Goal: Contribute content: Add original content to the website for others to see

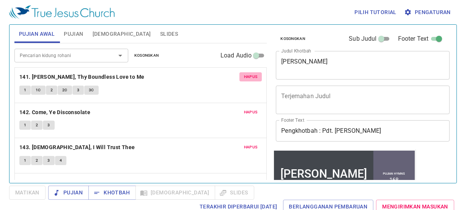
click at [245, 74] on span "Hapus" at bounding box center [251, 76] width 14 height 7
click at [245, 109] on span "Hapus" at bounding box center [251, 112] width 14 height 7
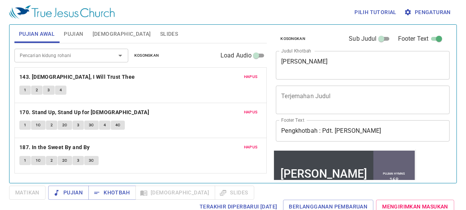
click at [245, 74] on span "Hapus" at bounding box center [251, 76] width 14 height 7
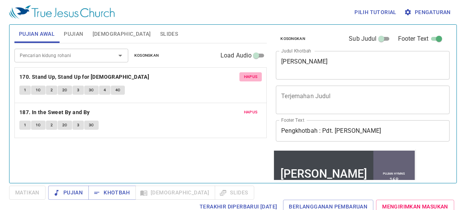
click at [245, 74] on span "Hapus" at bounding box center [251, 76] width 14 height 7
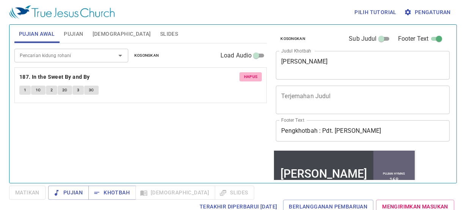
click at [245, 74] on span "Hapus" at bounding box center [251, 76] width 14 height 7
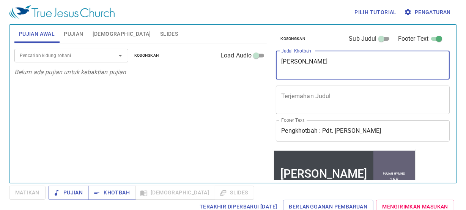
drag, startPoint x: 335, startPoint y: 61, endPoint x: 213, endPoint y: 57, distance: 122.3
click at [260, 54] on div "Pujian Awal Pujian Alkitab Slides Pencarian kidung rohani Pencarian kidung roha…" at bounding box center [232, 101] width 443 height 158
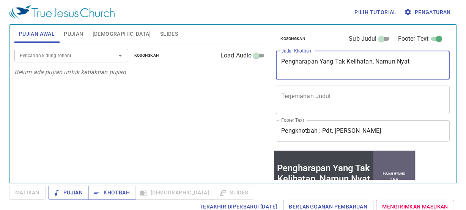
type textarea "Pengharapan Yang Tak Kelihatan, Namun Nyata"
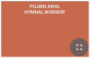
click at [82, 49] on icon "button" at bounding box center [78, 47] width 9 height 9
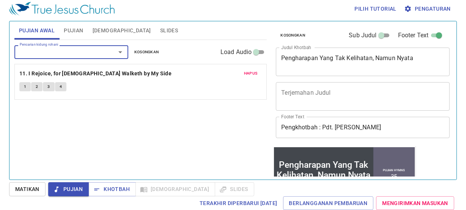
scroll to position [3, 0]
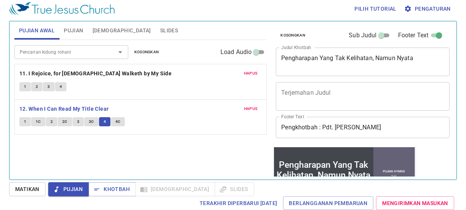
scroll to position [3, 0]
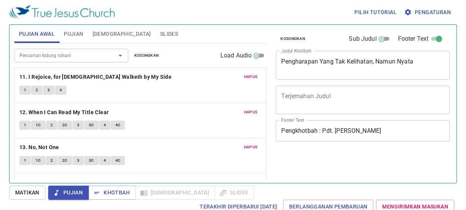
scroll to position [3, 0]
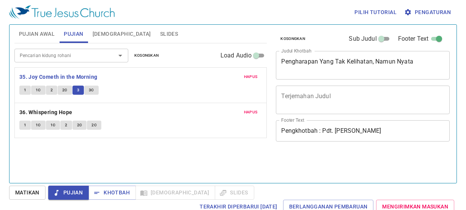
scroll to position [3, 0]
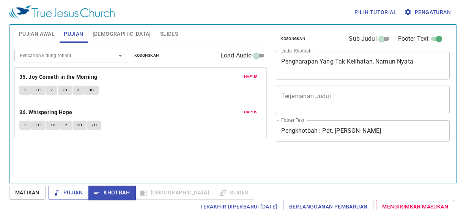
scroll to position [3, 0]
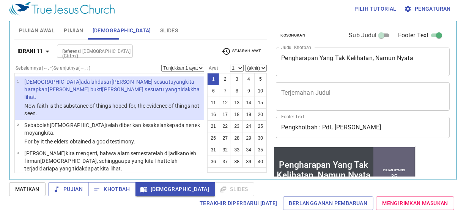
scroll to position [3, 0]
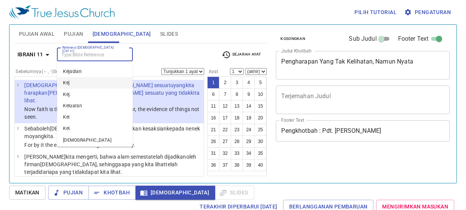
scroll to position [3, 0]
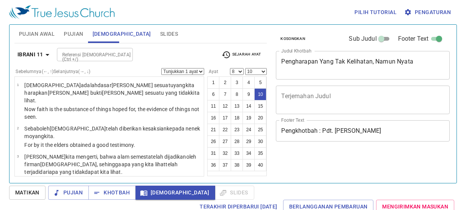
select select "8"
select select "10"
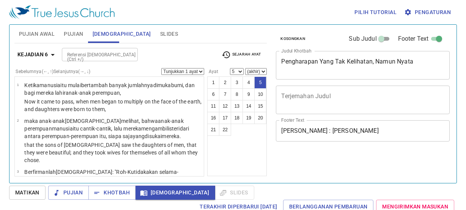
select select "5"
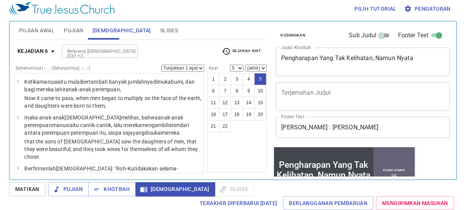
scroll to position [175, 0]
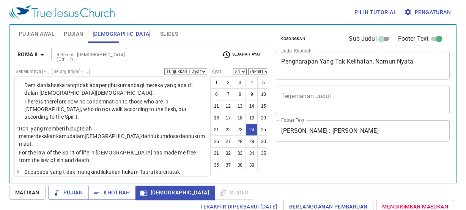
select select "24"
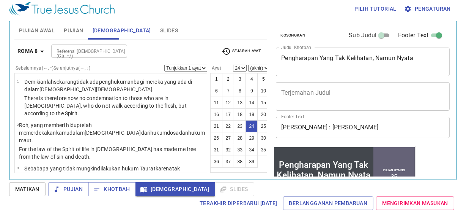
scroll to position [940, 0]
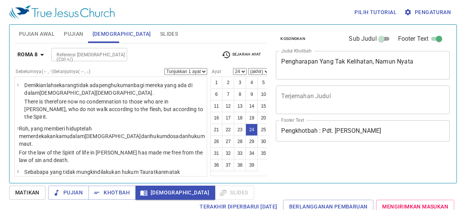
select select "24"
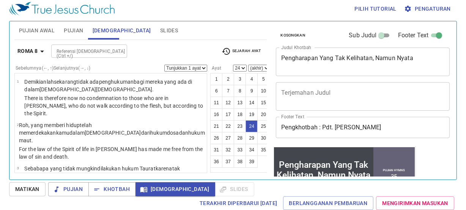
scroll to position [940, 0]
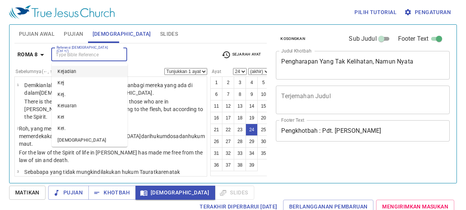
select select "24"
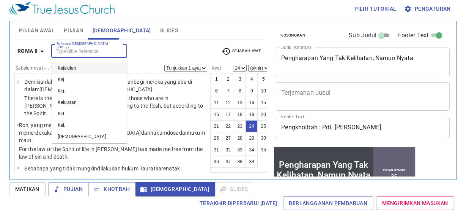
scroll to position [940, 0]
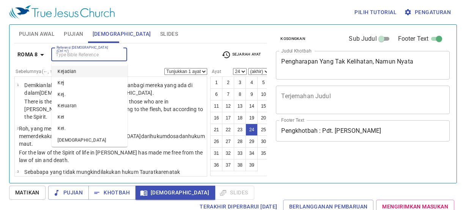
select select "24"
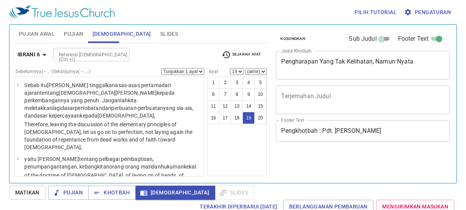
select select "19"
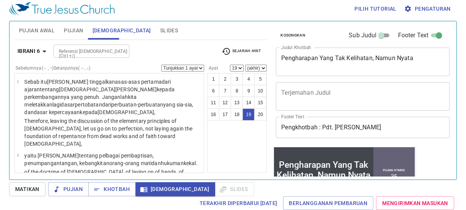
scroll to position [743, 0]
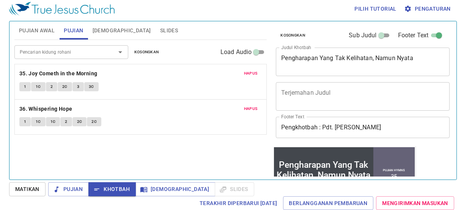
scroll to position [3, 0]
